Goal: Information Seeking & Learning: Learn about a topic

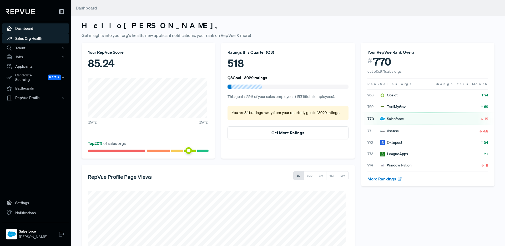
click at [31, 38] on link "Sales Org Health" at bounding box center [35, 38] width 67 height 10
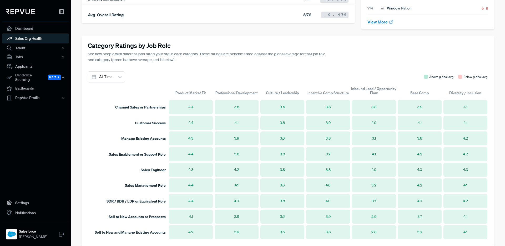
scroll to position [427, 0]
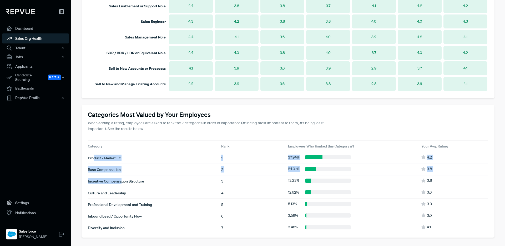
drag, startPoint x: 94, startPoint y: 158, endPoint x: 122, endPoint y: 181, distance: 35.7
click at [122, 181] on article "Product - Market Fit 1 37.94 % 4.2 Base Compensation 2 24.01 % 3.8 Incentive Co…" at bounding box center [288, 192] width 401 height 81
click at [156, 133] on div "Categories Most Valued by Your Employees When adding a rating, employees are as…" at bounding box center [288, 170] width 413 height 133
drag, startPoint x: 104, startPoint y: 159, endPoint x: 100, endPoint y: 158, distance: 4.0
click at [100, 158] on span "Product - Market Fit" at bounding box center [104, 158] width 33 height 5
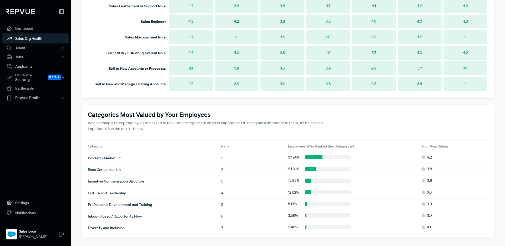
click at [112, 169] on span "Base Compensation" at bounding box center [104, 169] width 33 height 5
drag, startPoint x: 110, startPoint y: 171, endPoint x: 93, endPoint y: 171, distance: 16.1
click at [93, 171] on span "Base Compensation" at bounding box center [104, 169] width 33 height 5
click at [107, 170] on span "Base Compensation" at bounding box center [104, 169] width 33 height 5
click at [108, 183] on span "Incentive Compensation Structure" at bounding box center [116, 181] width 56 height 5
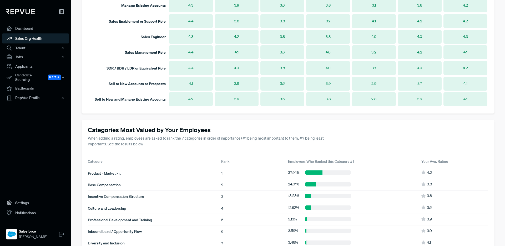
scroll to position [411, 0]
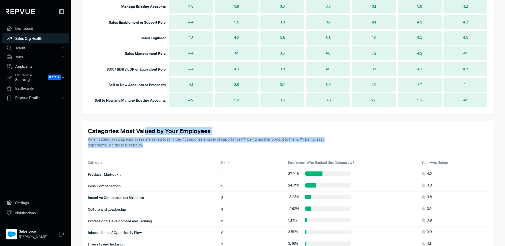
drag, startPoint x: 149, startPoint y: 146, endPoint x: 144, endPoint y: 132, distance: 14.8
click at [144, 132] on div "Categories Most Valued by Your Employees When adding a rating, employees are as…" at bounding box center [288, 187] width 413 height 133
click at [154, 137] on p "When adding a rating, employees are asked to rank the 7 categories in order of …" at bounding box center [208, 142] width 240 height 11
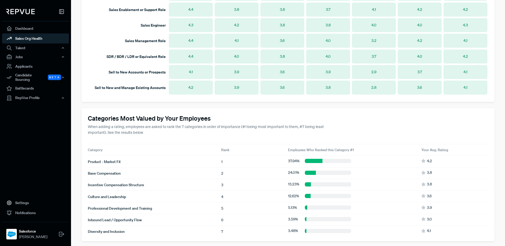
scroll to position [427, 0]
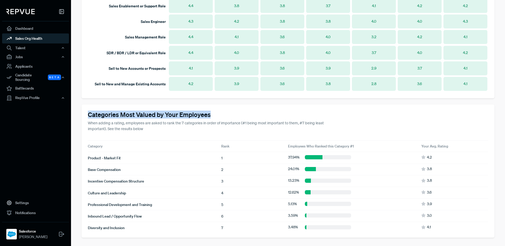
drag, startPoint x: 90, startPoint y: 115, endPoint x: 210, endPoint y: 117, distance: 120.0
click at [210, 117] on h4 "Categories Most Valued by Your Employees" at bounding box center [288, 115] width 401 height 8
